Goal: Task Accomplishment & Management: Use online tool/utility

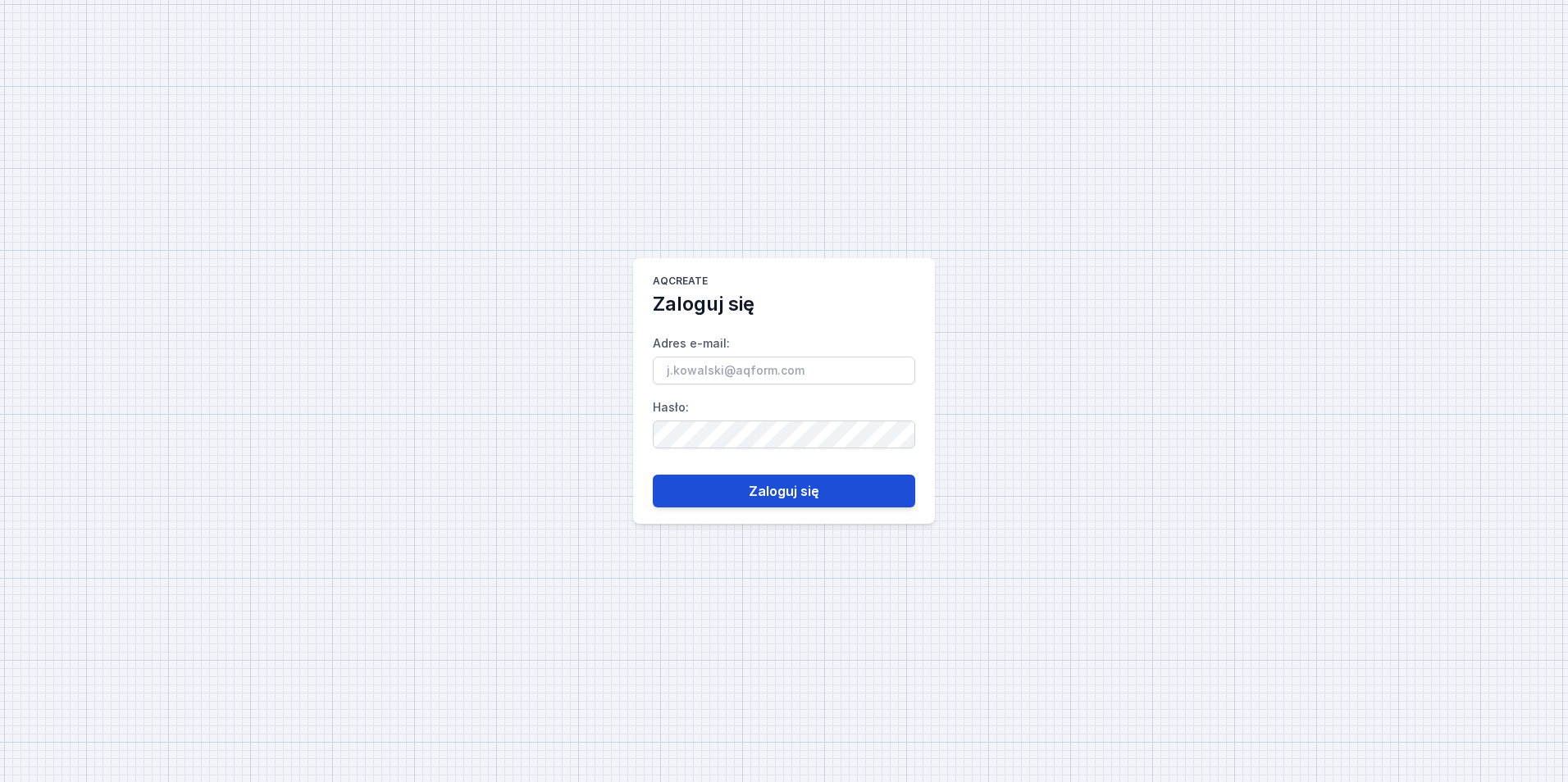
type input "[EMAIL_ADDRESS][PERSON_NAME][DOMAIN_NAME]"
click at [778, 499] on button "Zaloguj się" at bounding box center [784, 491] width 262 height 33
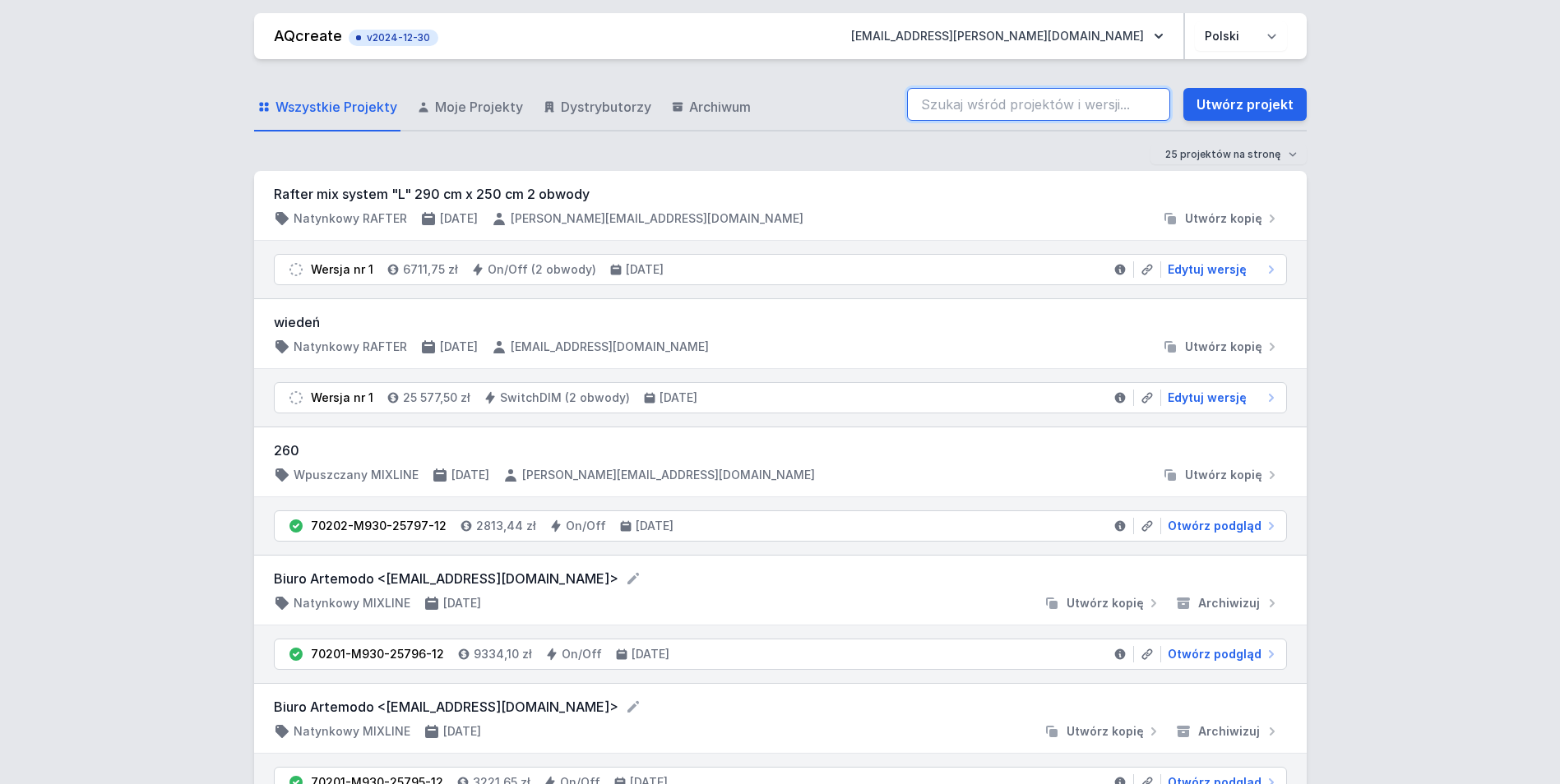
click at [997, 103] on input "search" at bounding box center [1039, 104] width 263 height 33
paste input "70000-M930-24844-13"
click at [1073, 100] on input "70000-M930-24844-13" at bounding box center [1039, 104] width 263 height 33
click at [1026, 103] on input "70000-M930-24844-1 70000-M930-24844-133" at bounding box center [1039, 104] width 263 height 33
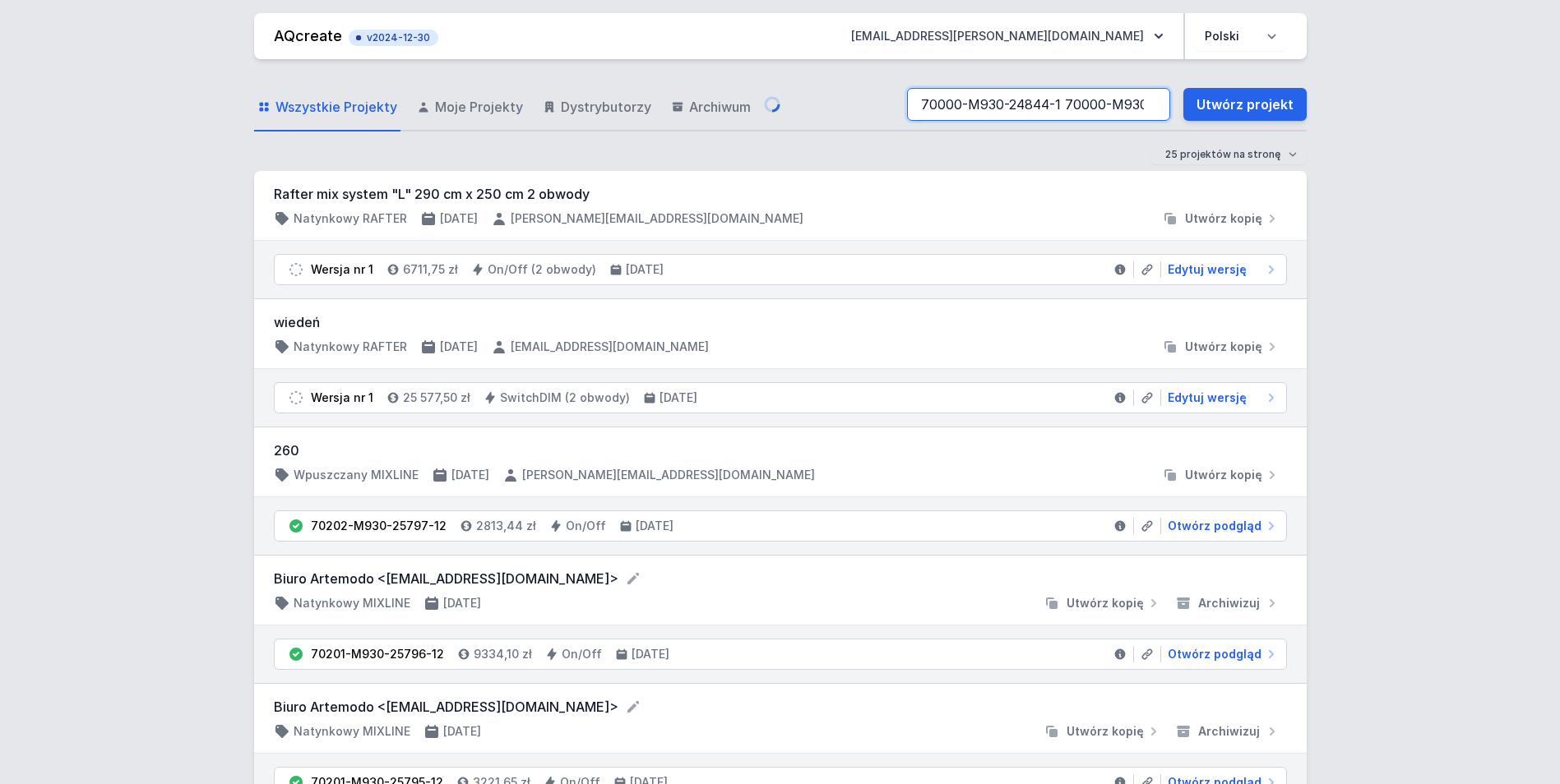
click at [987, 101] on input "70000-M930-24844-1 70000-M930-24844-133" at bounding box center [1039, 104] width 263 height 33
click at [996, 107] on input "70000-M930-24844-1 70000-M930-24844-133" at bounding box center [1039, 104] width 263 height 33
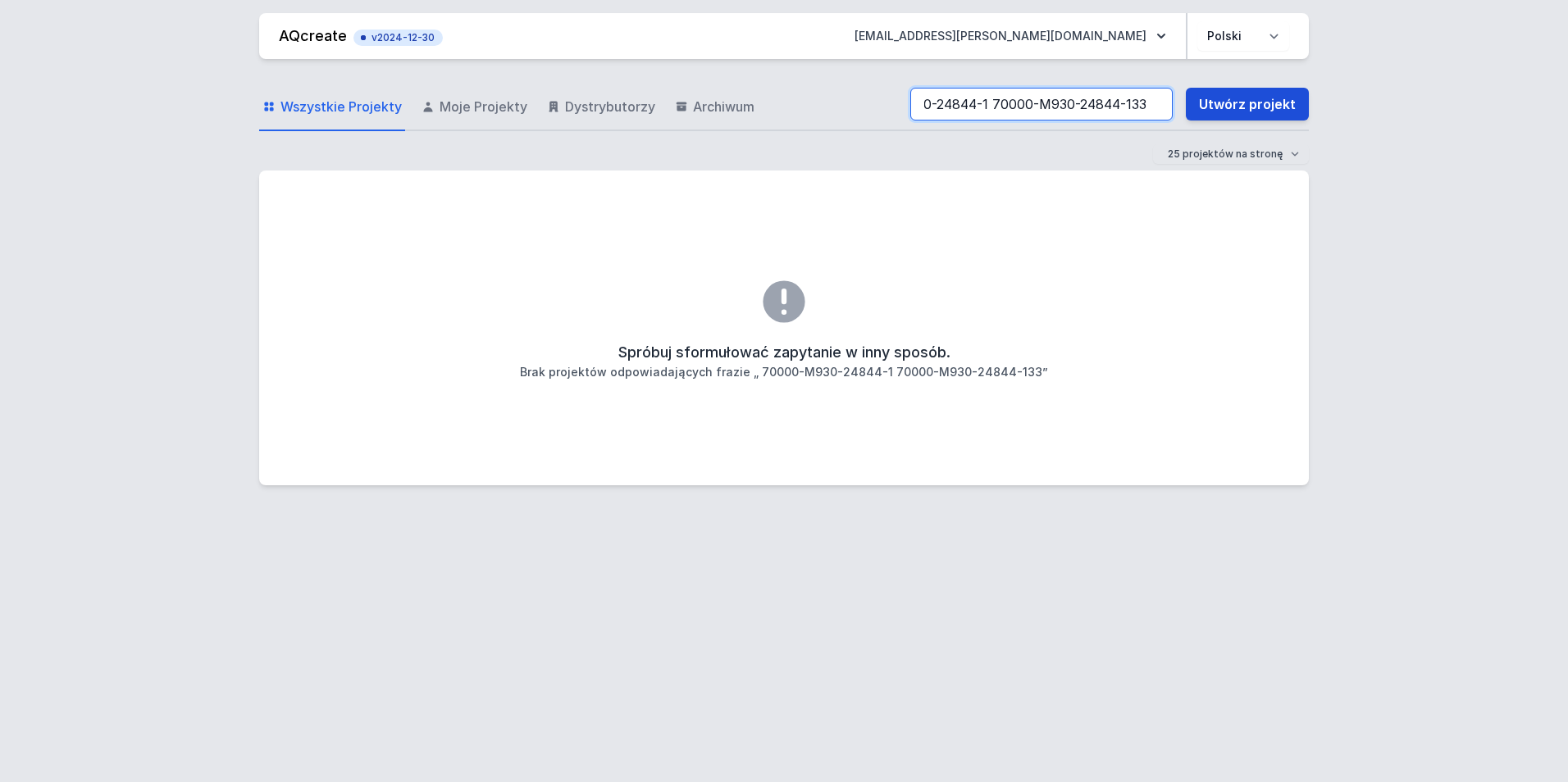
scroll to position [0, 83]
drag, startPoint x: 1000, startPoint y: 106, endPoint x: 1210, endPoint y: 106, distance: 210.0
click at [1210, 106] on div "70000-M930-24844-1 70000-M930-24844-133 Utwórz projekt" at bounding box center [1109, 104] width 398 height 33
click at [927, 100] on input "70000-M930-24844-1" at bounding box center [1041, 104] width 262 height 33
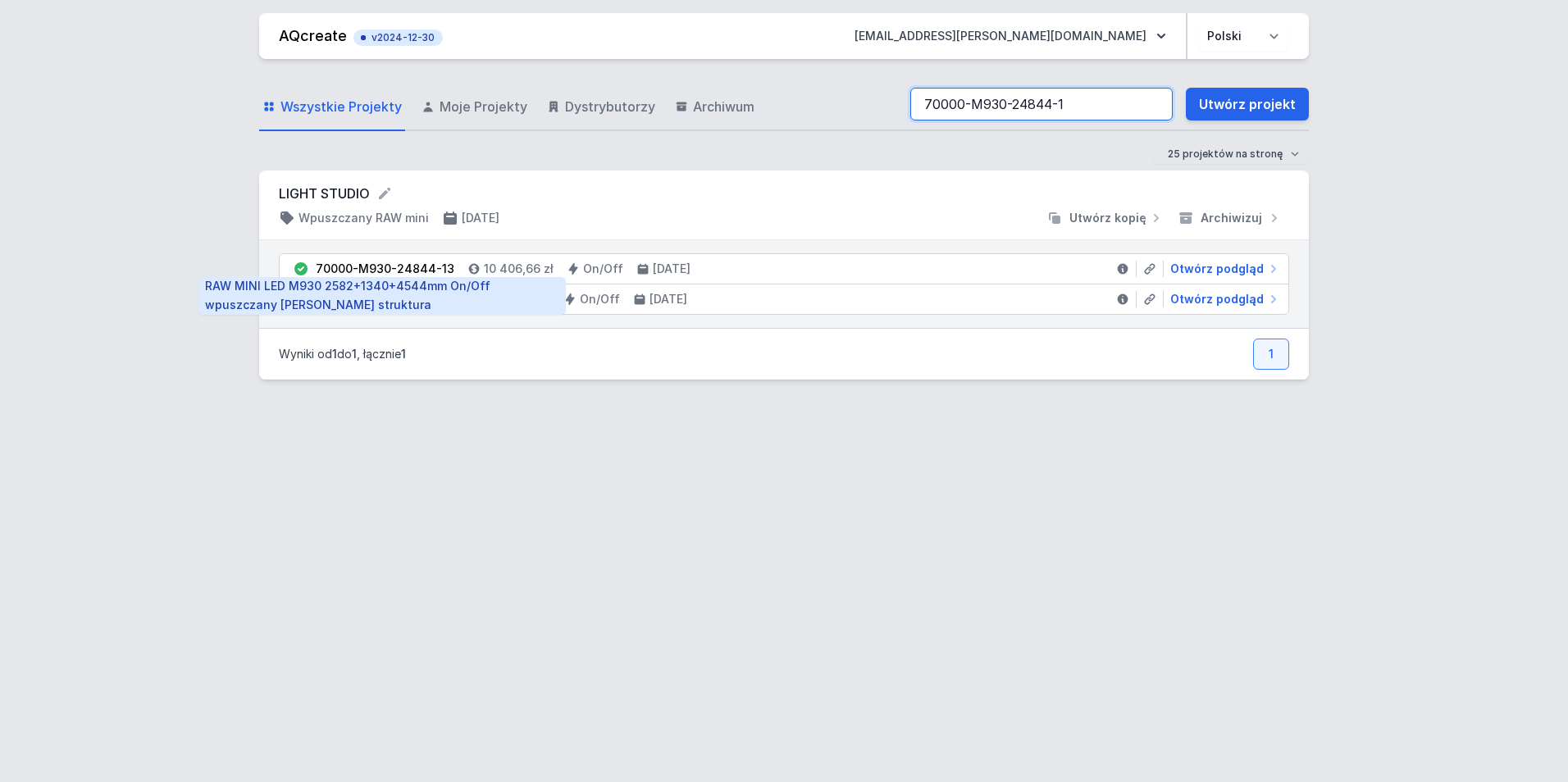
type input "70000-M930-24844-1"
click at [427, 267] on div "70000-M930-24844-13" at bounding box center [385, 268] width 139 height 16
drag, startPoint x: 444, startPoint y: 267, endPoint x: 320, endPoint y: 269, distance: 124.0
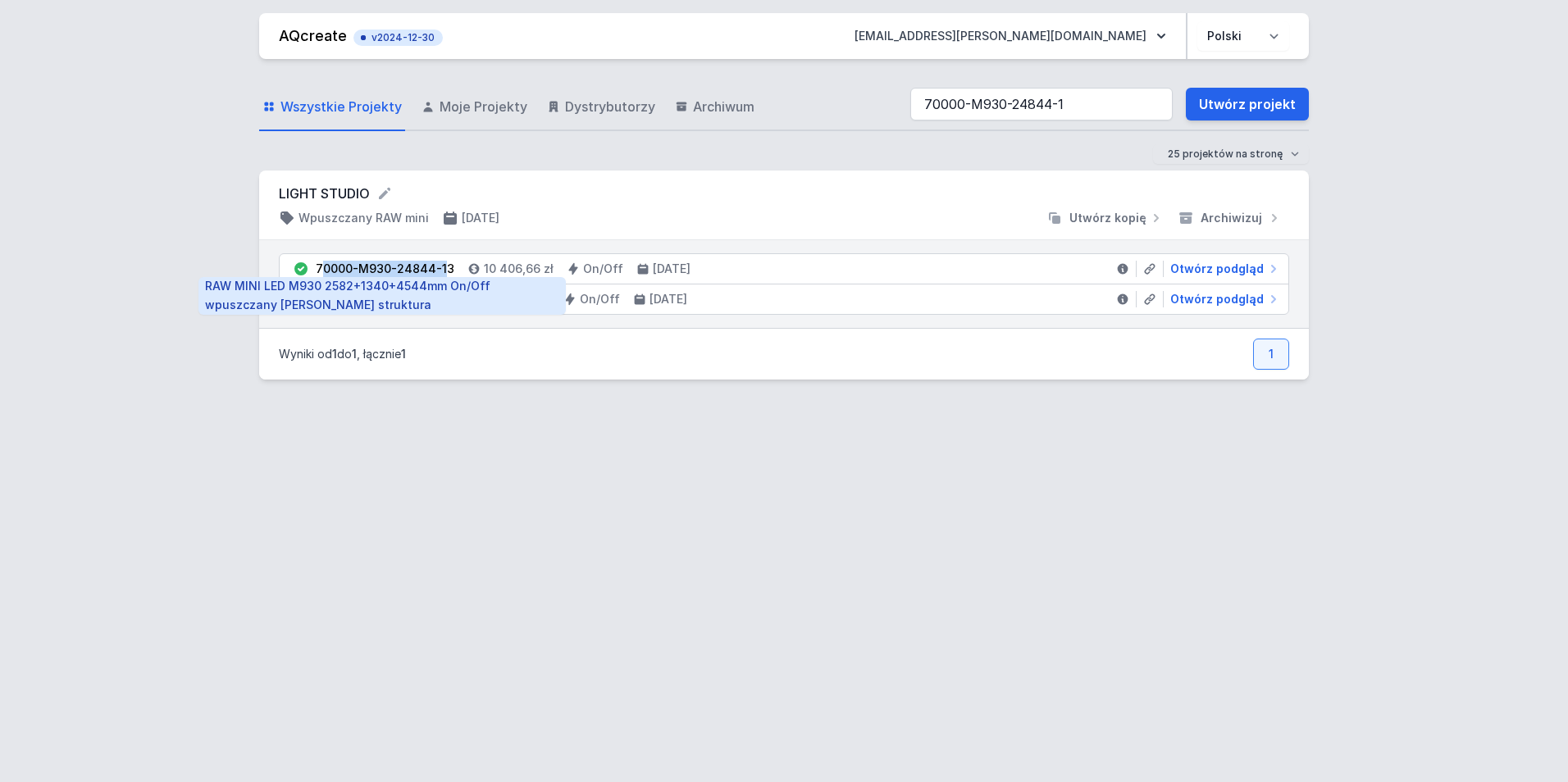
click at [320, 269] on div "70000-M930-24844-13" at bounding box center [385, 268] width 139 height 16
drag, startPoint x: 320, startPoint y: 269, endPoint x: 407, endPoint y: 275, distance: 87.2
click at [407, 275] on div "70000-M930-24844-13" at bounding box center [385, 268] width 139 height 16
drag, startPoint x: 447, startPoint y: 266, endPoint x: 299, endPoint y: 270, distance: 148.1
click at [299, 270] on li "70000-M930-24844-13 10 406,66 zł On/Off [DATE] Otwórz podgląd" at bounding box center [784, 270] width 1008 height 31
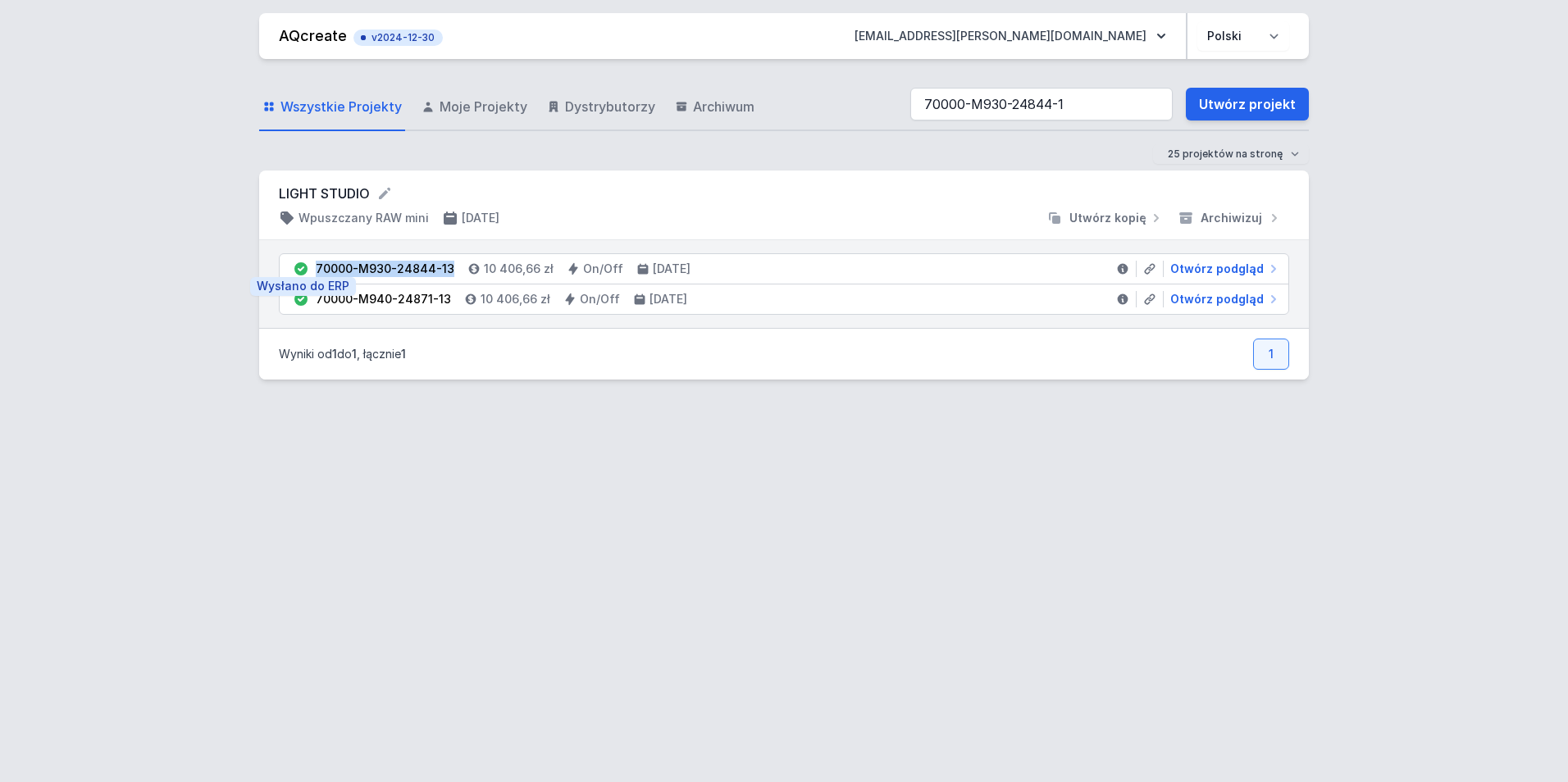
copy div "70000-M930-24844-13"
click at [1203, 264] on span "Otwórz podgląd" at bounding box center [1217, 268] width 94 height 16
select select "3000"
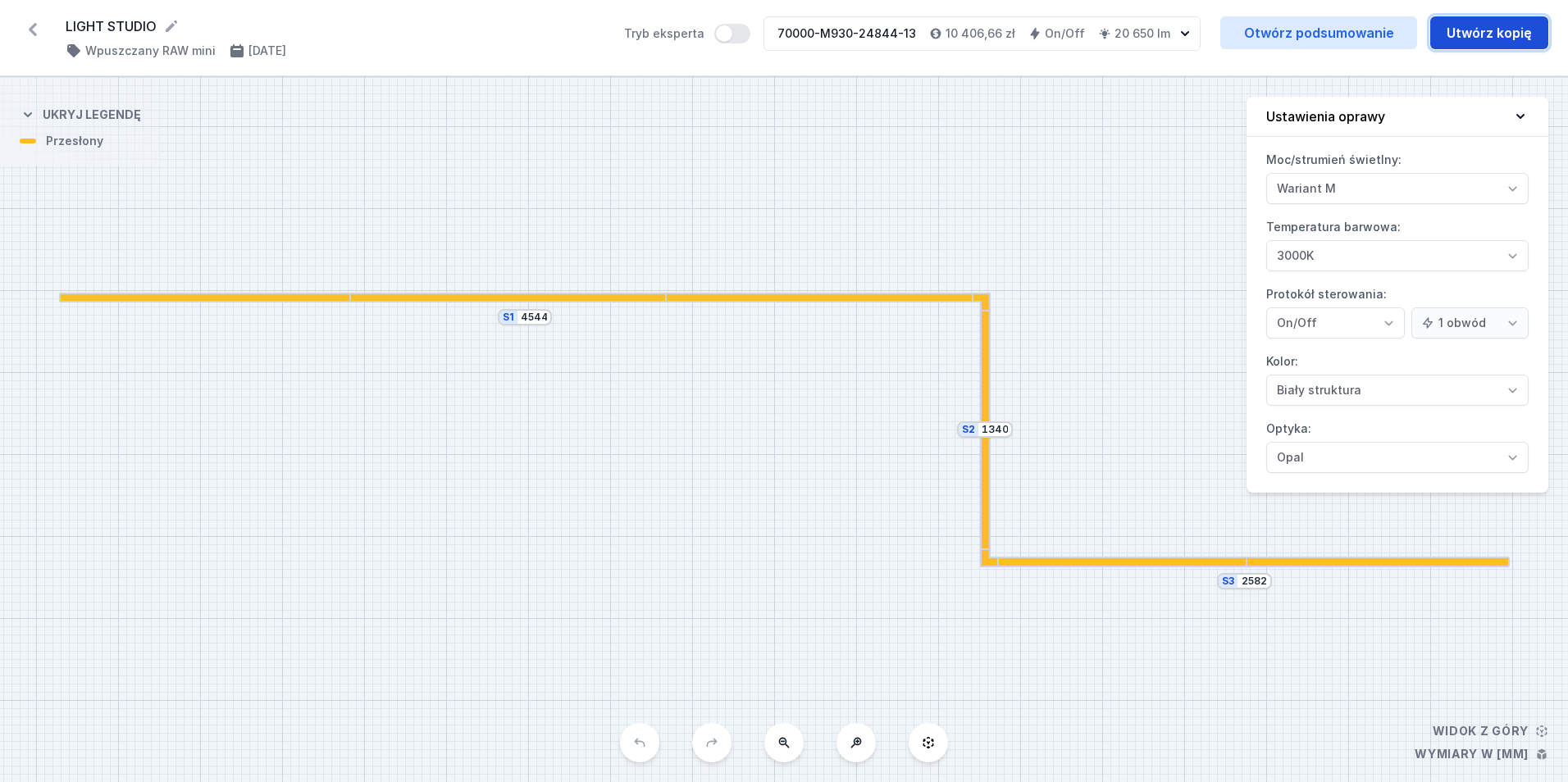
click at [1489, 38] on button "Utwórz kopię" at bounding box center [1489, 32] width 118 height 33
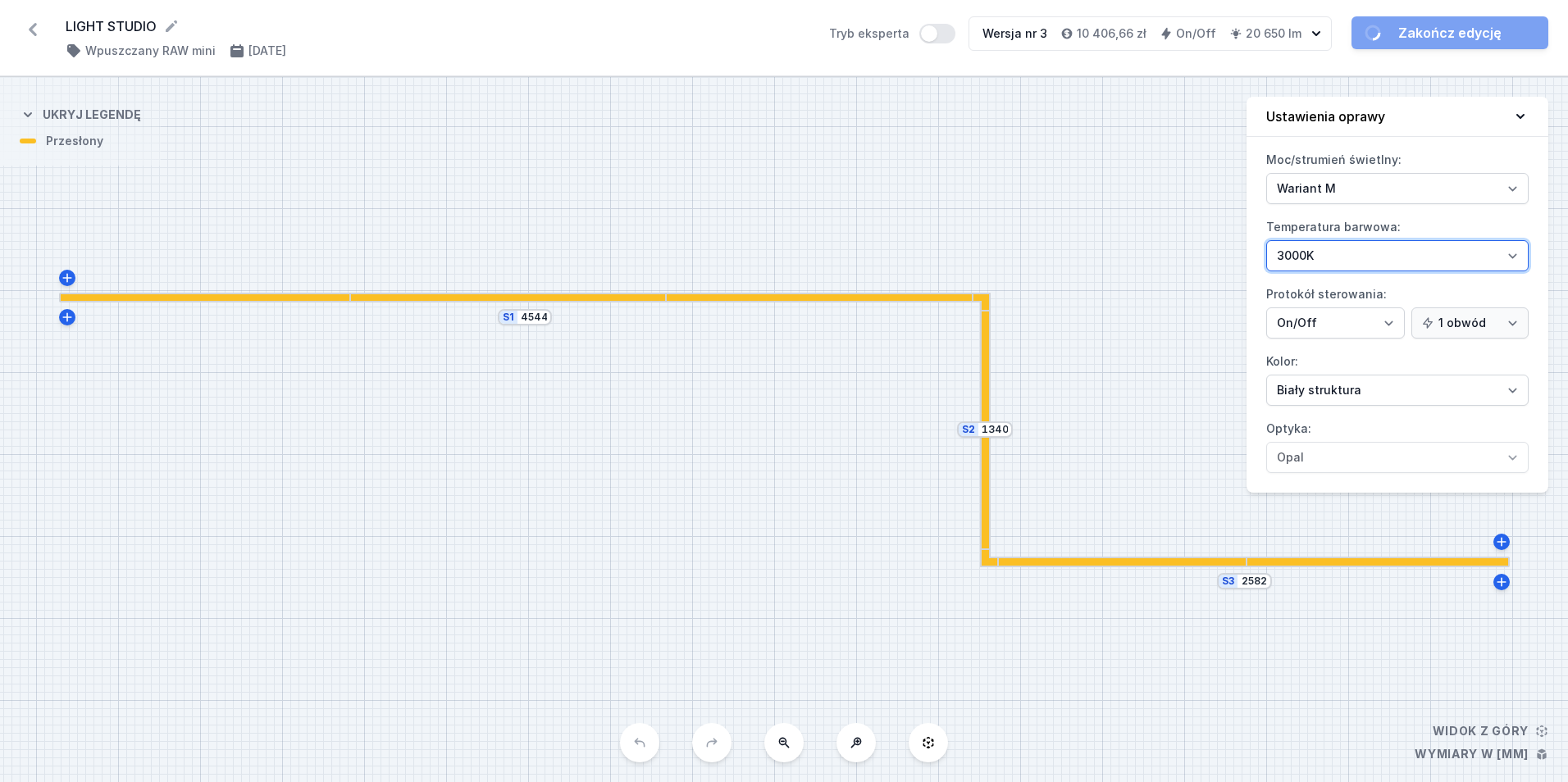
click at [1381, 254] on select "2700K 3000K 4000K" at bounding box center [1397, 255] width 262 height 31
select select "4000"
click at [1266, 240] on select "2700K 3000K 4000K" at bounding box center [1397, 255] width 262 height 31
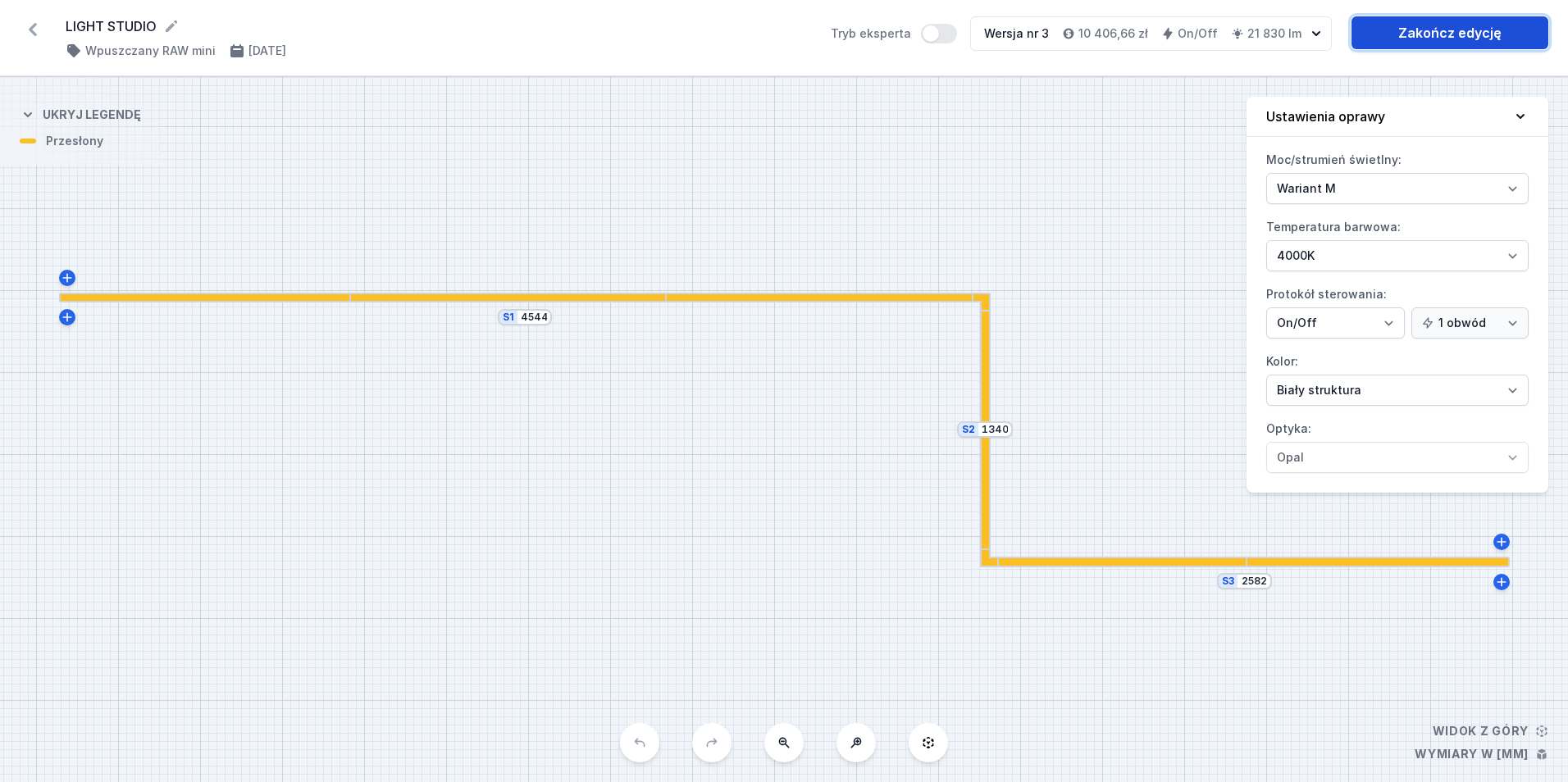
click at [1438, 39] on link "Zakończ edycję" at bounding box center [1449, 32] width 197 height 33
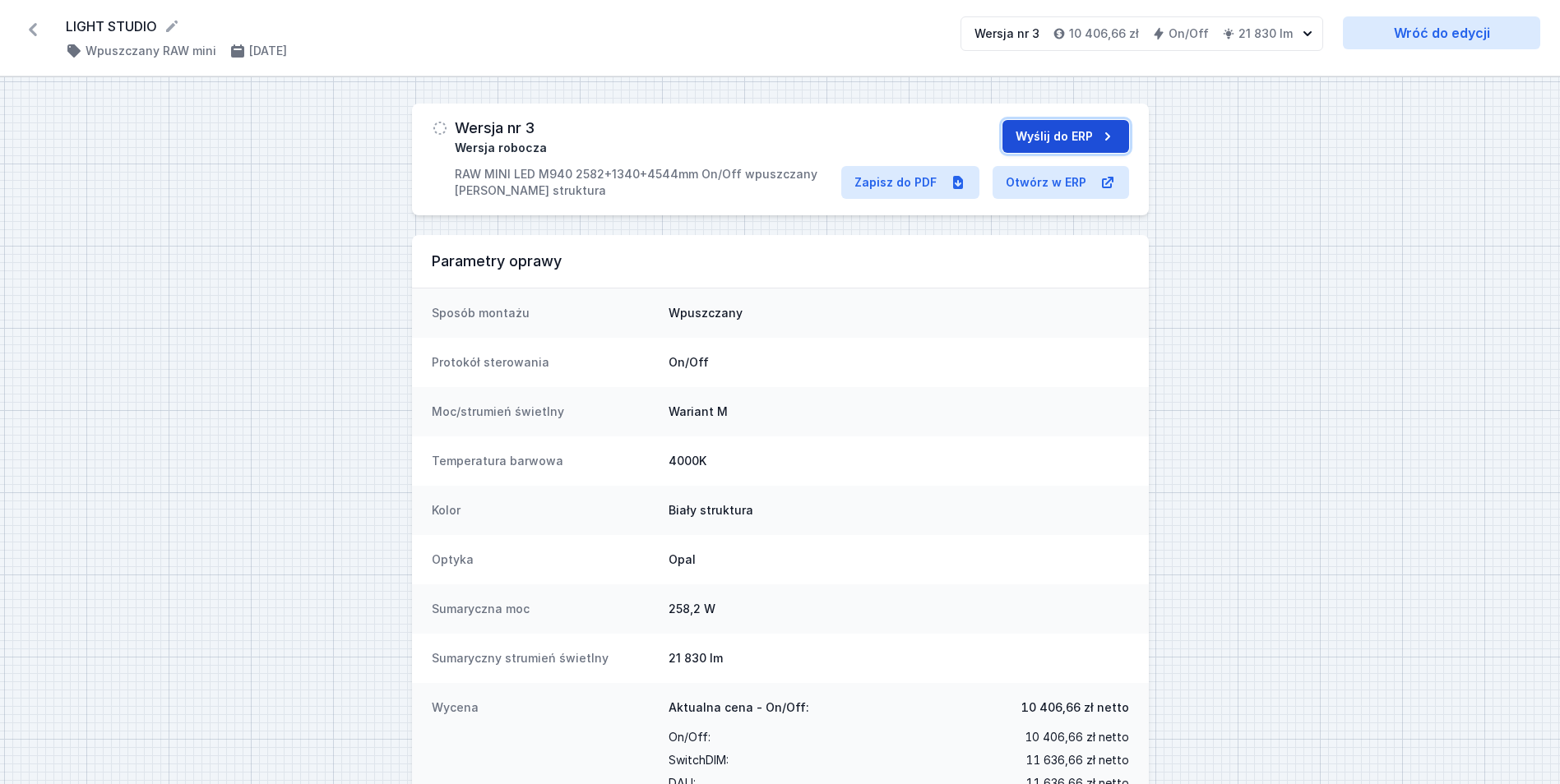
click at [1065, 136] on button "Wyślij do ERP" at bounding box center [1066, 136] width 126 height 33
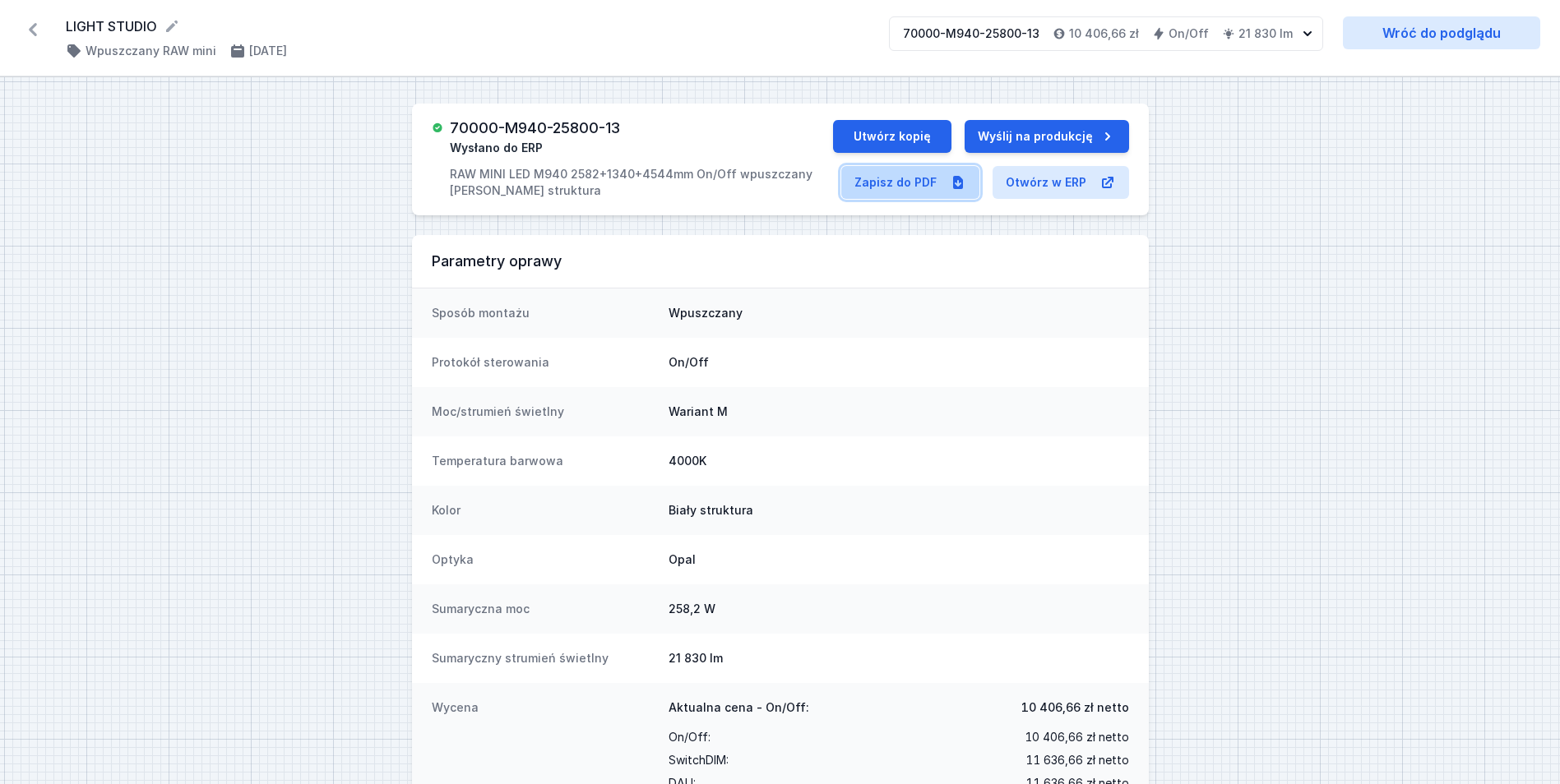
click at [857, 185] on link "Zapisz do PDF" at bounding box center [911, 183] width 138 height 33
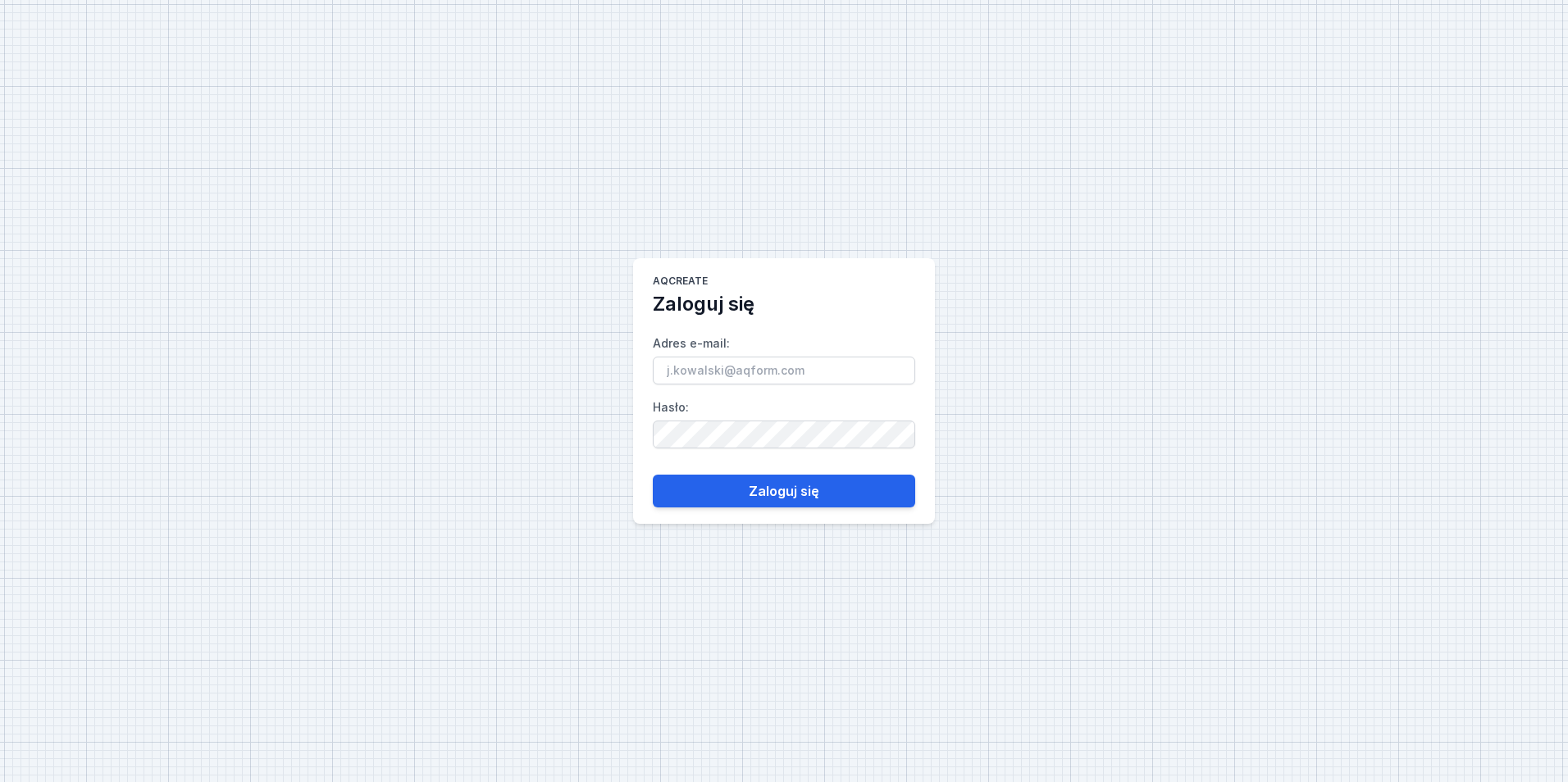
type input "[EMAIL_ADDRESS][PERSON_NAME][DOMAIN_NAME]"
drag, startPoint x: 778, startPoint y: 469, endPoint x: 778, endPoint y: 477, distance: 8.0
click at [778, 469] on form "Adres e-mail : [PERSON_NAME][EMAIL_ADDRESS][DOMAIN_NAME] Hasło : Zaloguj się" at bounding box center [784, 413] width 262 height 191
click at [779, 488] on button "Zaloguj się" at bounding box center [784, 491] width 262 height 33
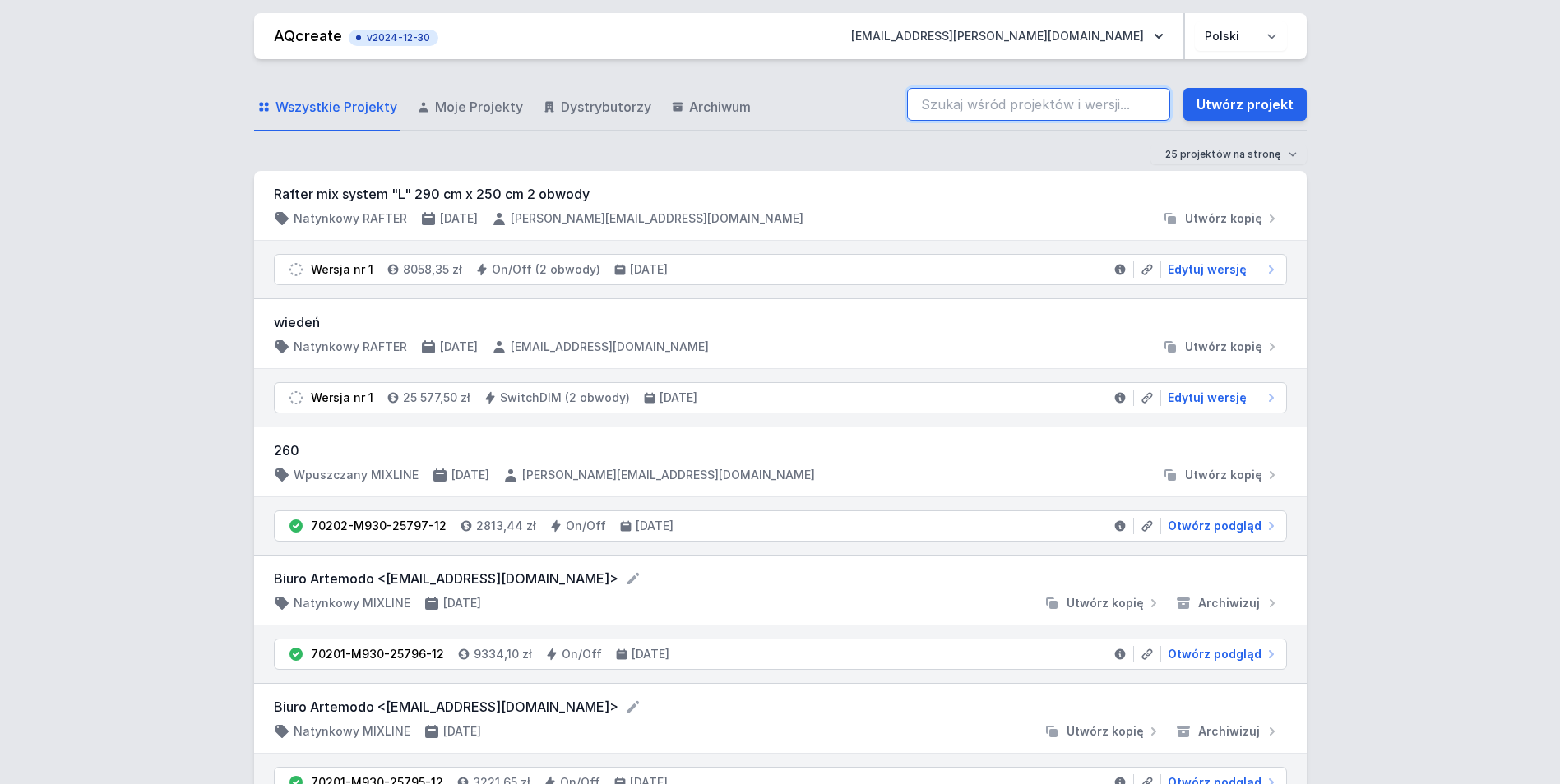
click at [1050, 110] on input "search" at bounding box center [1039, 104] width 263 height 33
click at [1115, 104] on input "search" at bounding box center [1039, 104] width 263 height 33
paste input "70000-M930-24844-13"
click at [1005, 103] on input "70000-M930-24844-13" at bounding box center [1039, 104] width 263 height 33
click at [1009, 102] on input "70000-M930-24844-13" at bounding box center [1039, 104] width 263 height 33
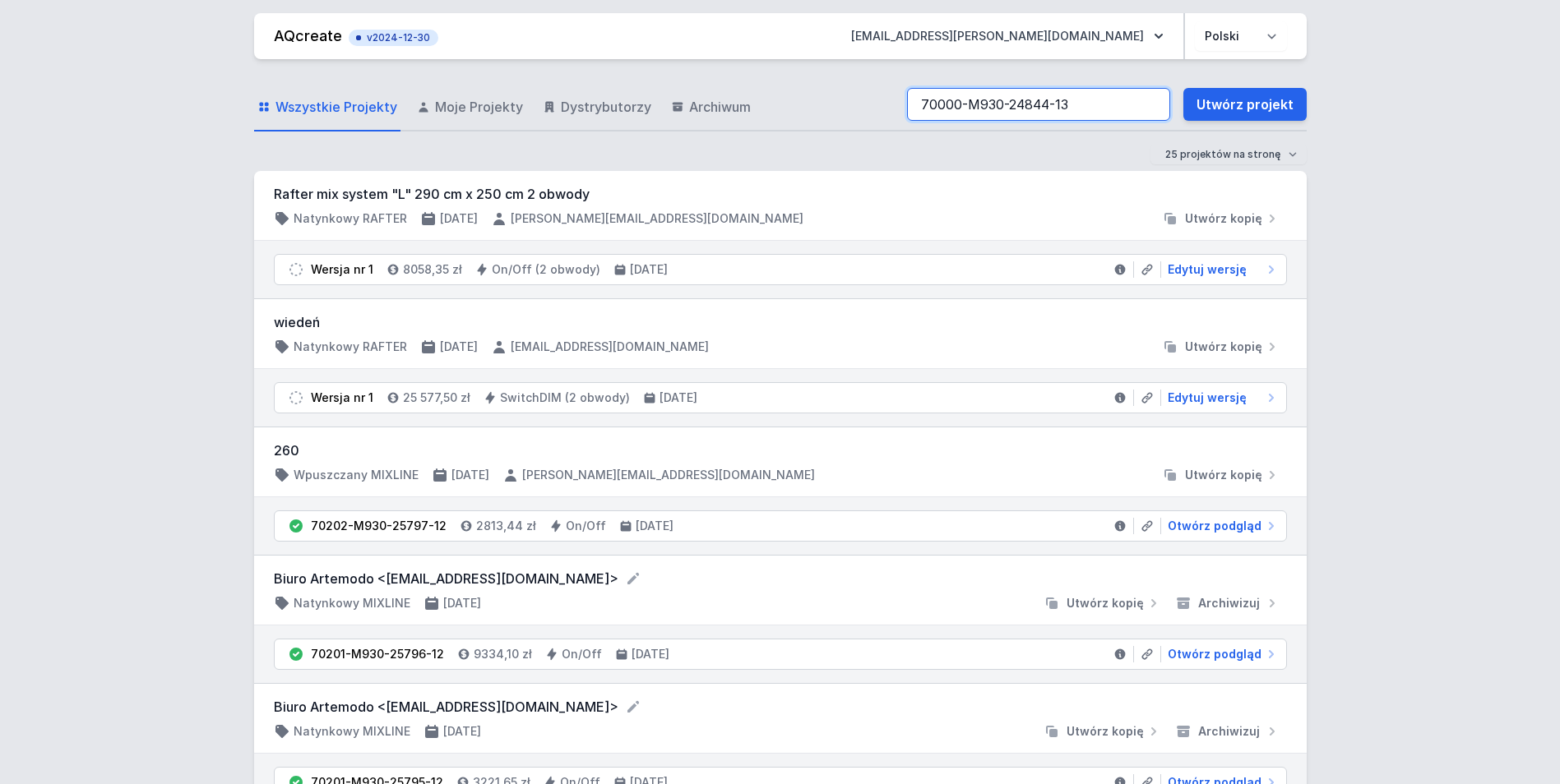
click at [1084, 102] on input "70000-M930-24844-13" at bounding box center [1039, 104] width 263 height 33
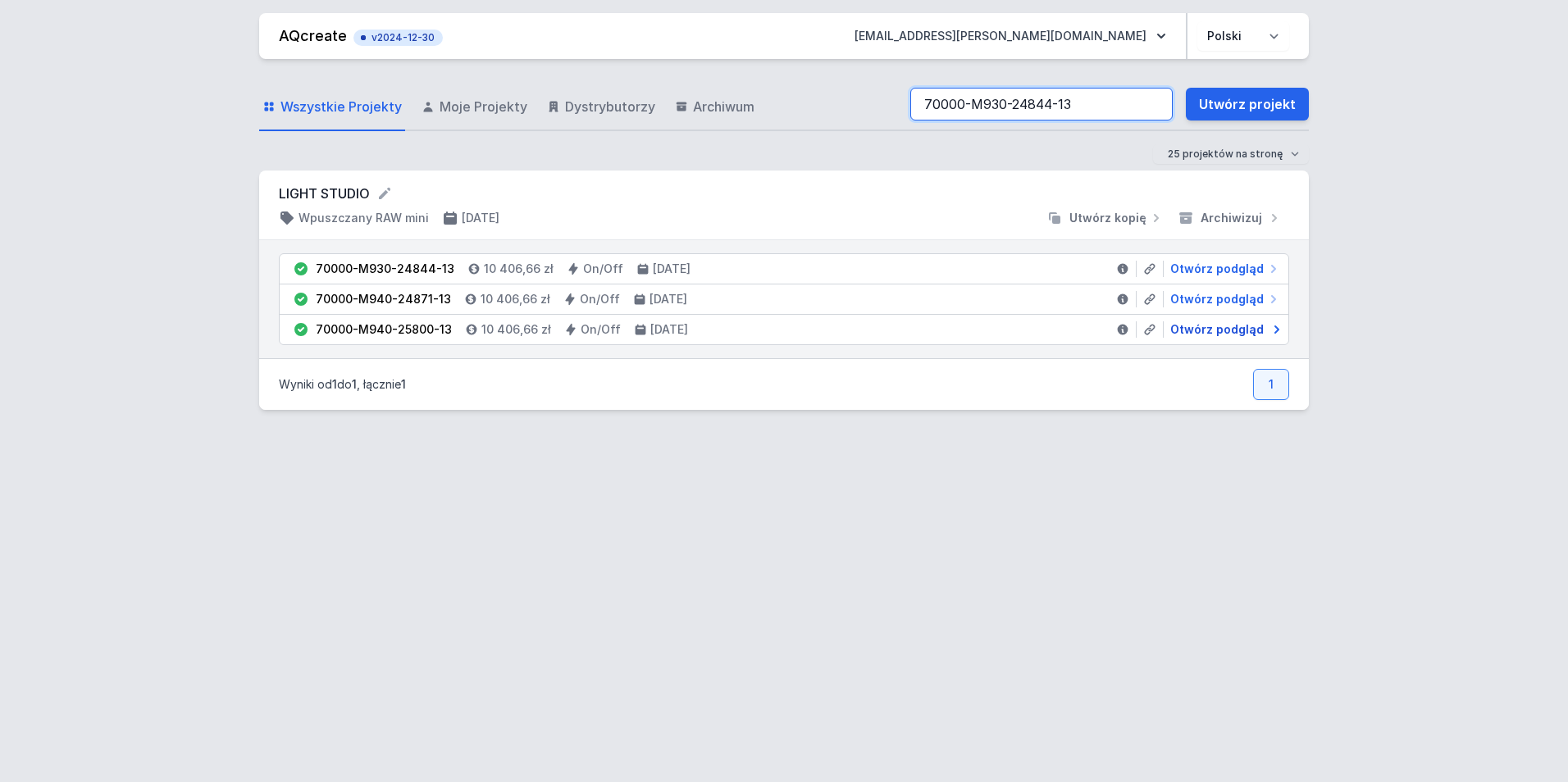
type input "70000-M930-24844-13"
click at [1214, 328] on span "Otwórz podgląd" at bounding box center [1217, 329] width 94 height 16
select select "4000"
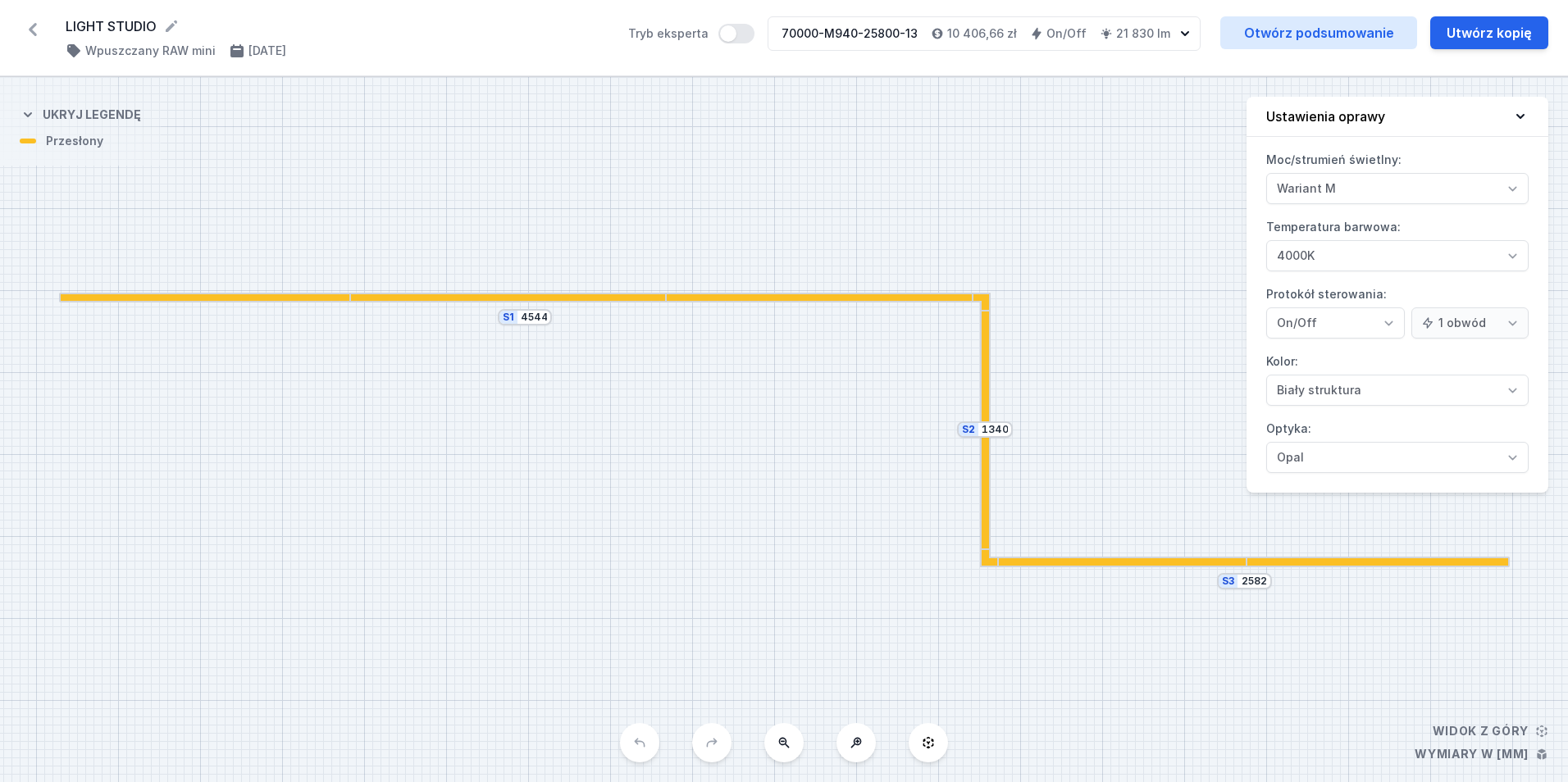
click at [868, 32] on div "70000-M940-25800-13" at bounding box center [849, 33] width 136 height 16
click at [864, 38] on div "70000-M940-25800-13" at bounding box center [849, 33] width 136 height 16
click at [1335, 34] on link "Otwórz podsumowanie" at bounding box center [1318, 32] width 197 height 33
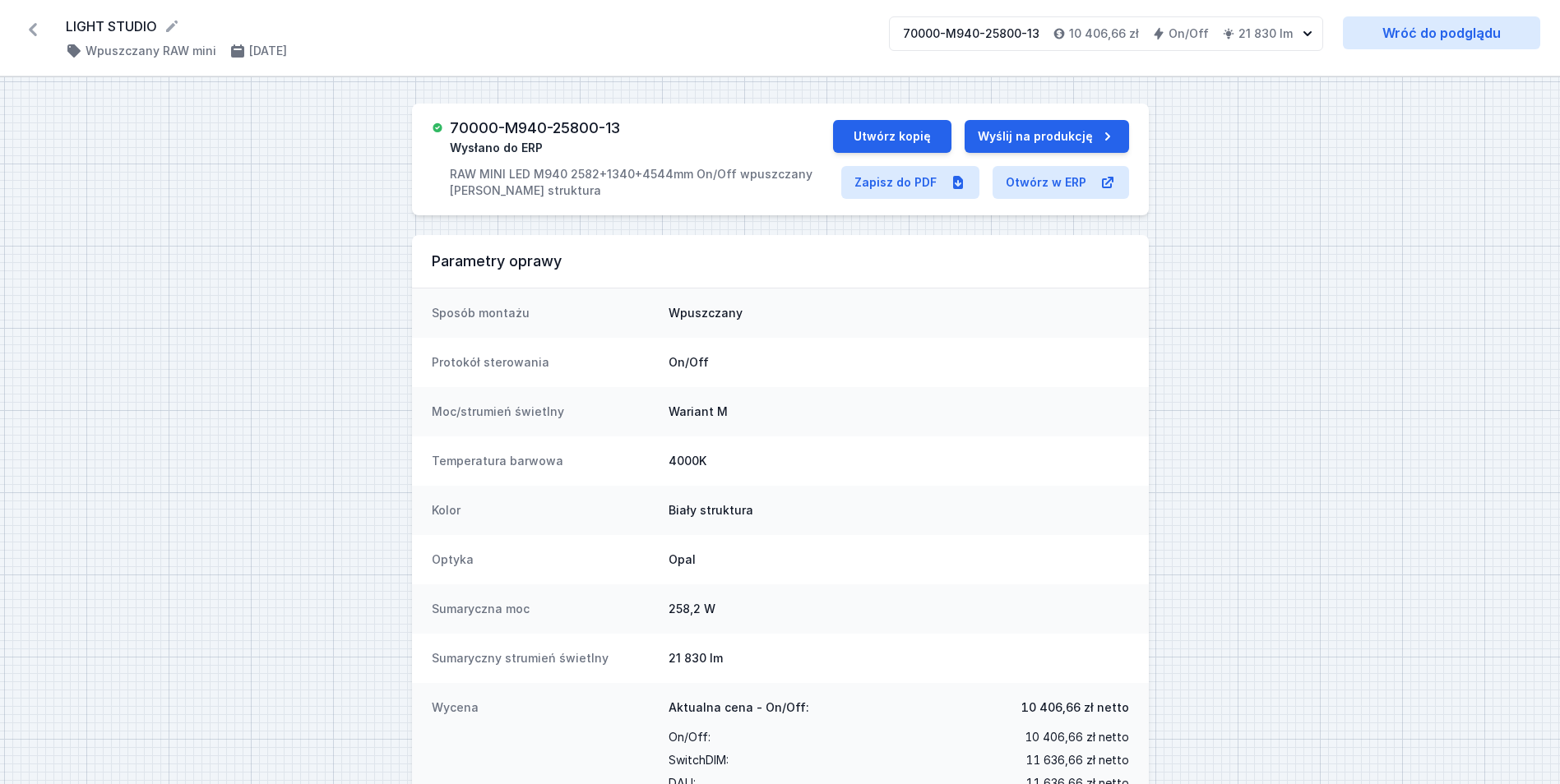
click at [585, 125] on h3 "70000-M940-25800-13" at bounding box center [534, 128] width 170 height 16
copy h3 "70000-M940-25800-13"
